Goal: Navigation & Orientation: Go to known website

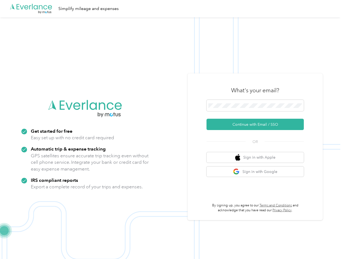
click at [171, 130] on img at bounding box center [170, 146] width 340 height 259
click at [171, 9] on div ".cls-1 { fill: #00adee; } .cls-2 { fill: #fff; } .cls-3 { fill: #707372; } .cls…" at bounding box center [170, 8] width 340 height 17
click at [257, 125] on button "Continue with Email / SSO" at bounding box center [254, 124] width 97 height 11
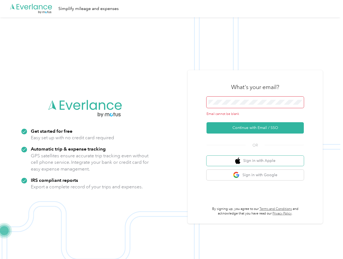
click at [257, 157] on button "Sign in with Apple" at bounding box center [254, 161] width 97 height 11
click at [257, 172] on button "Sign in with Google" at bounding box center [254, 175] width 97 height 11
